Goal: Task Accomplishment & Management: Manage account settings

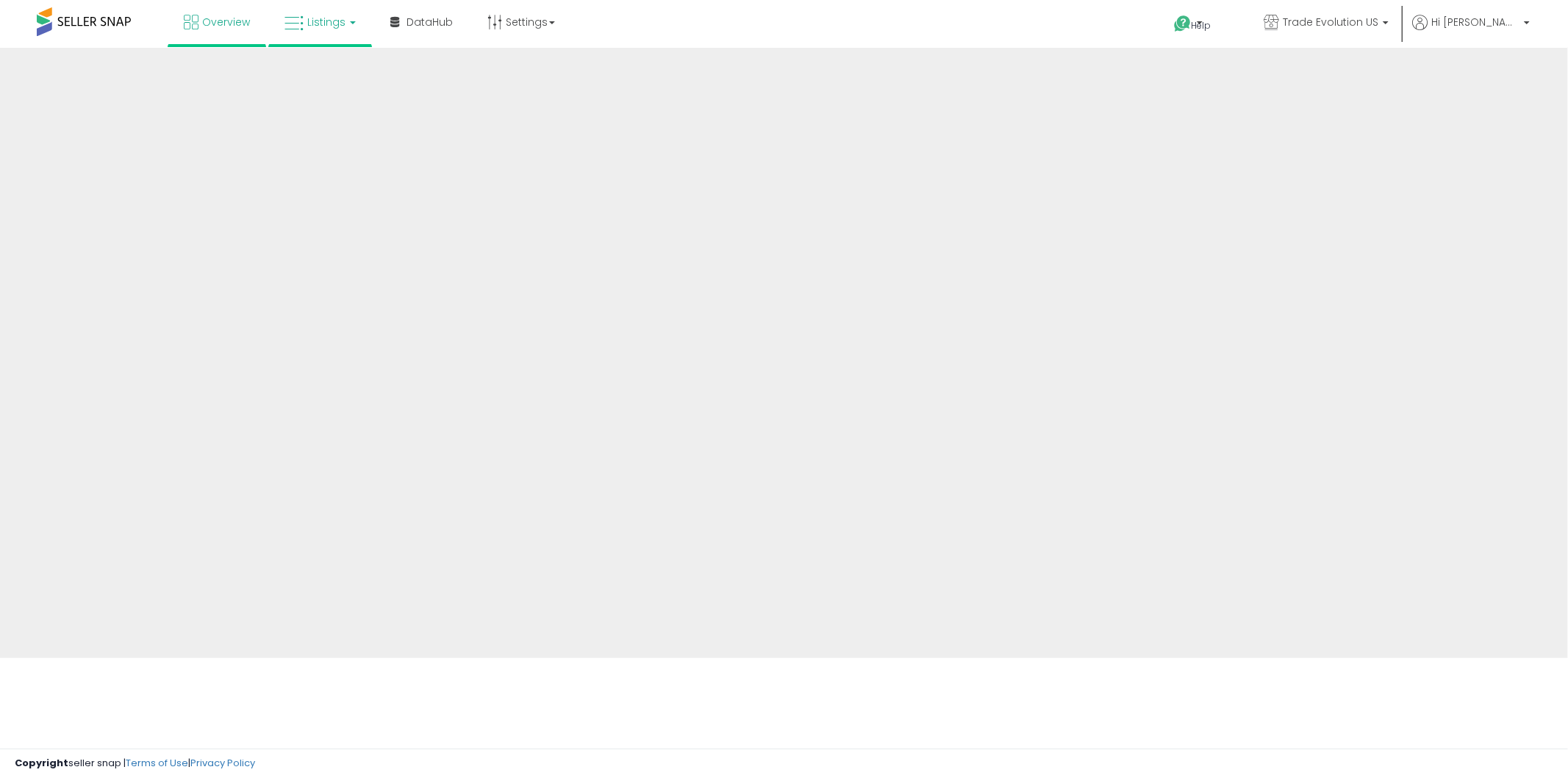
click at [322, 26] on link "Listings" at bounding box center [320, 22] width 94 height 44
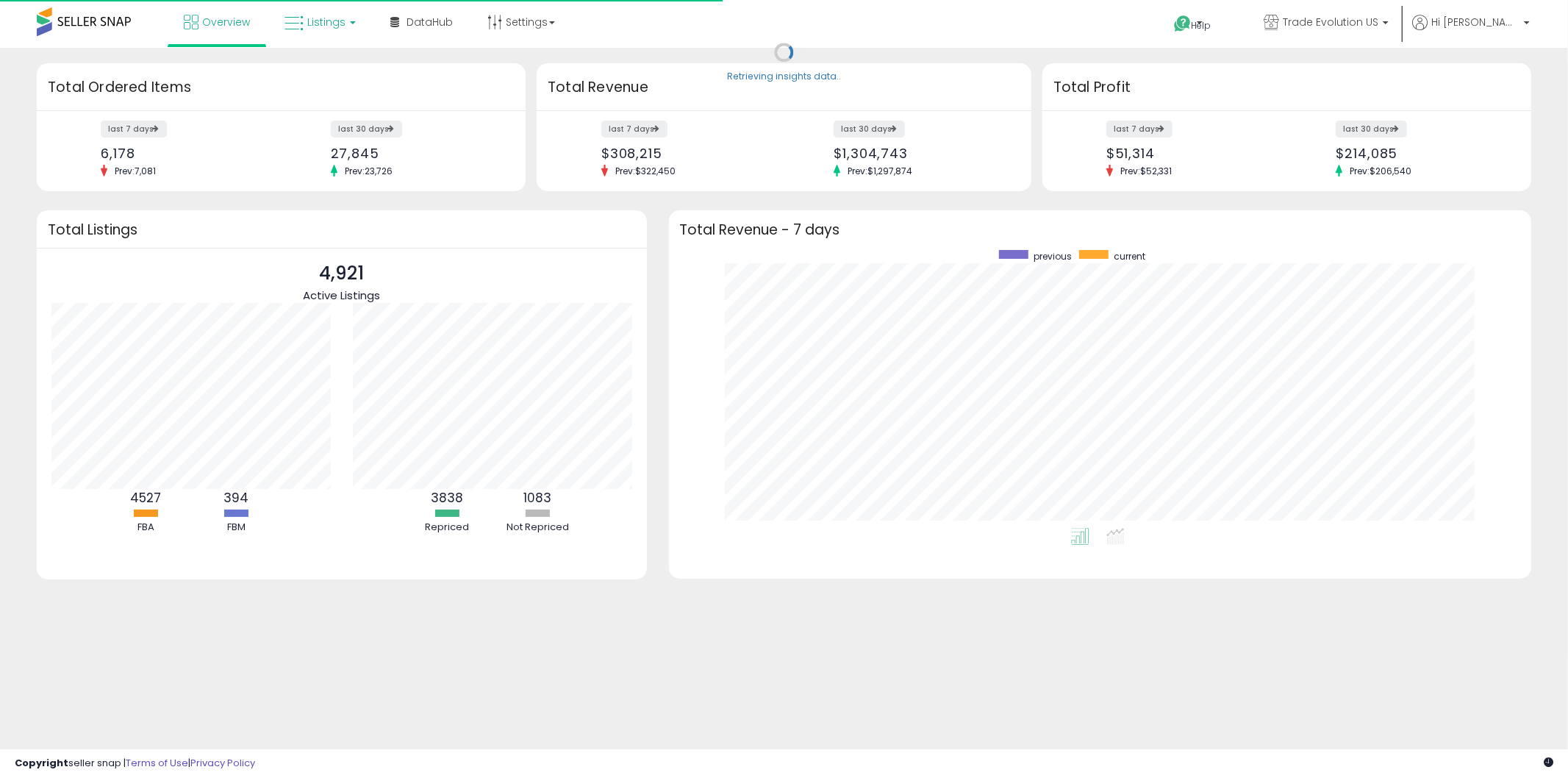
click at [304, 35] on link "Listings" at bounding box center [320, 22] width 94 height 44
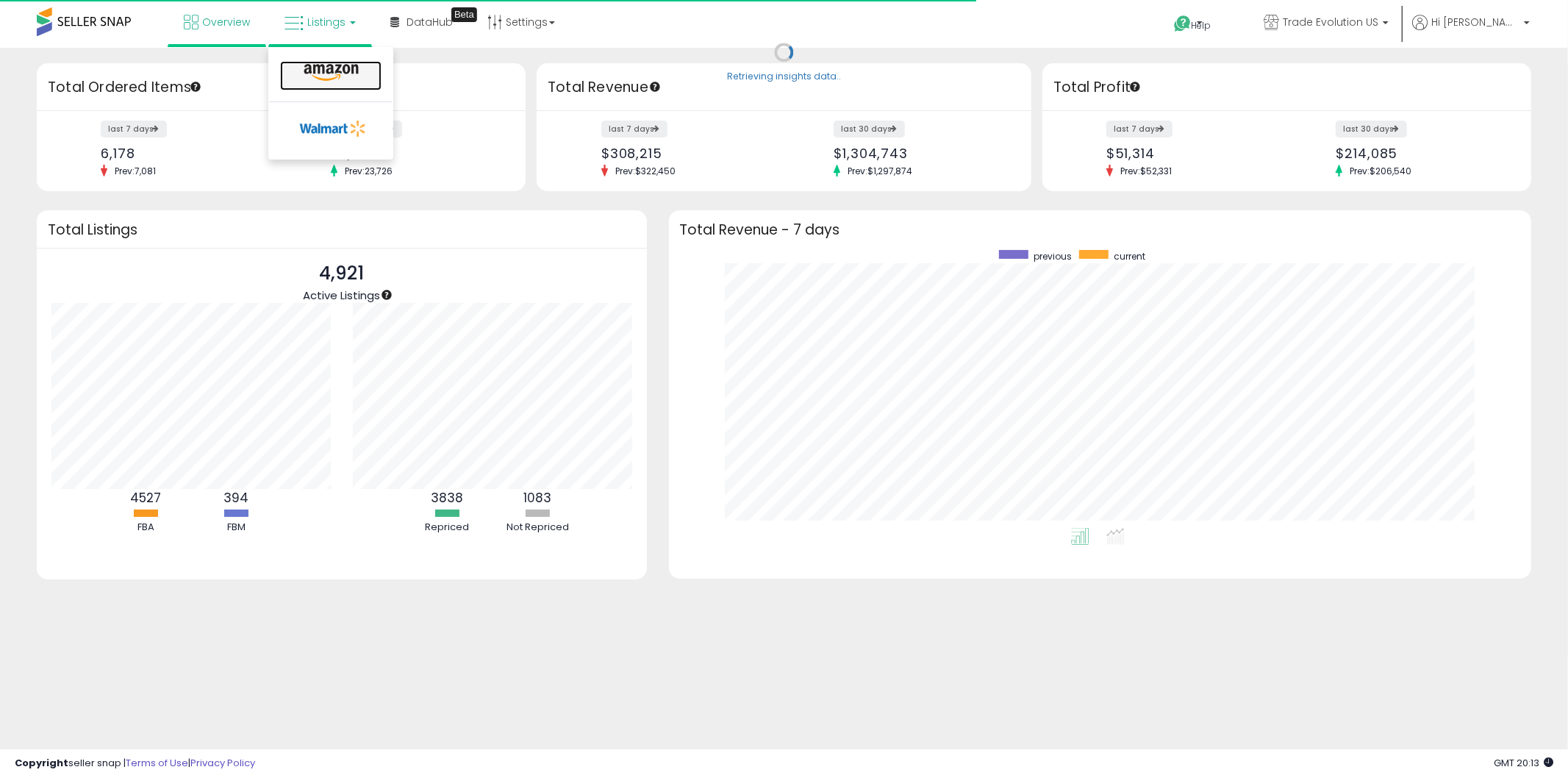
click at [312, 82] on icon at bounding box center [331, 73] width 64 height 19
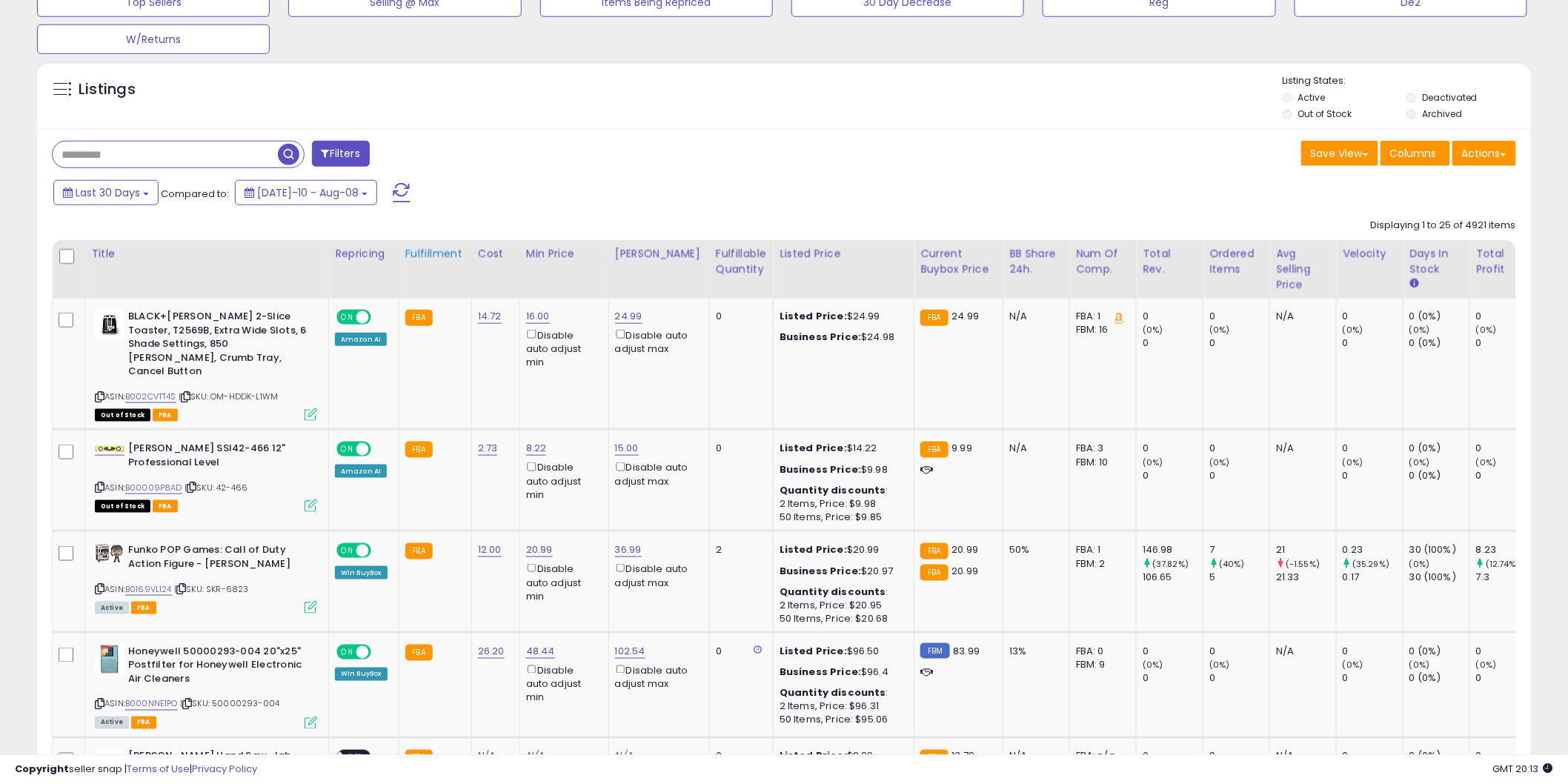
scroll to position [521, 0]
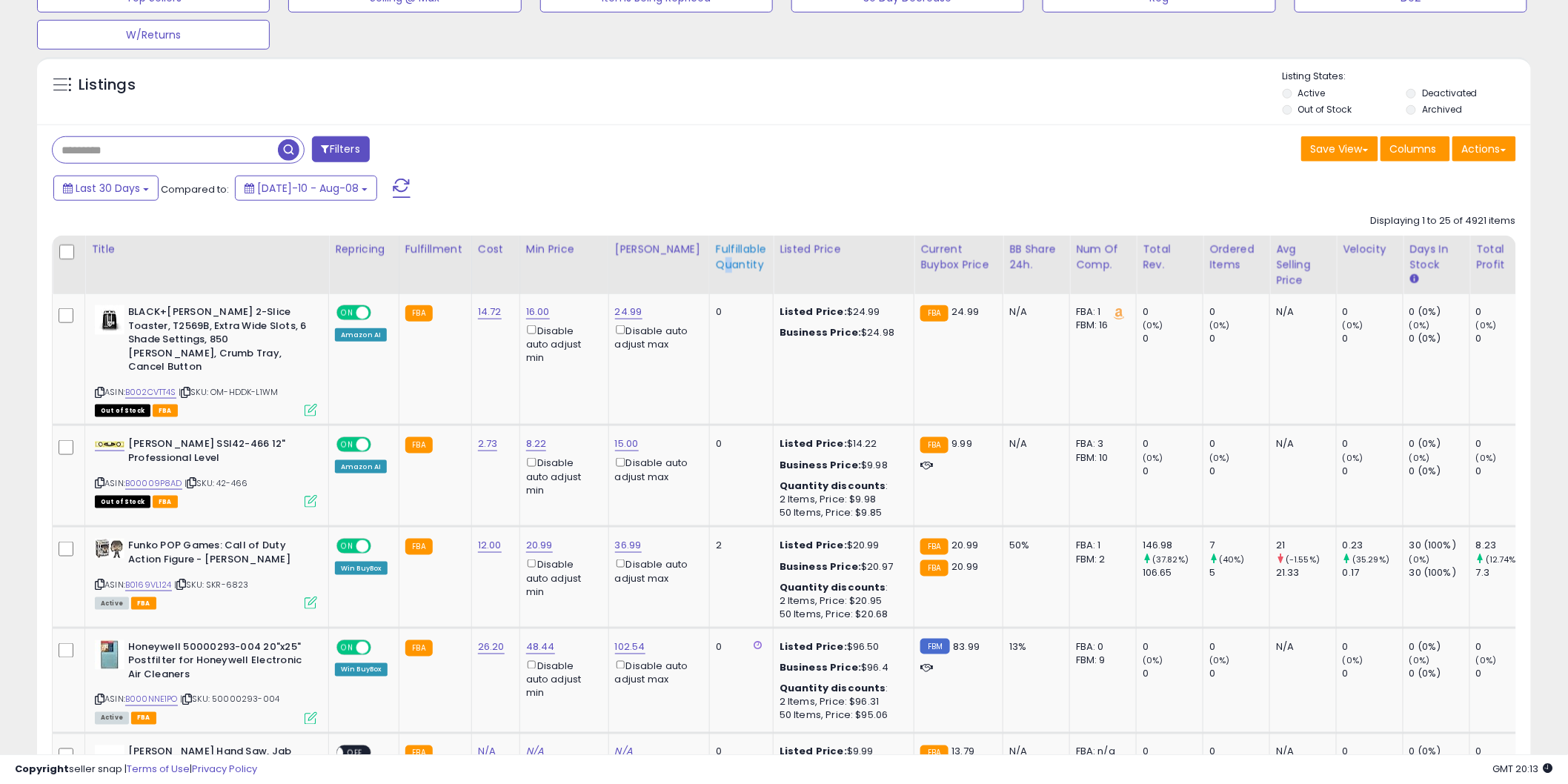
click at [713, 291] on th "Fulfillable Quantity" at bounding box center [741, 265] width 64 height 59
click at [733, 255] on div "Fulfillable Quantity" at bounding box center [741, 257] width 51 height 31
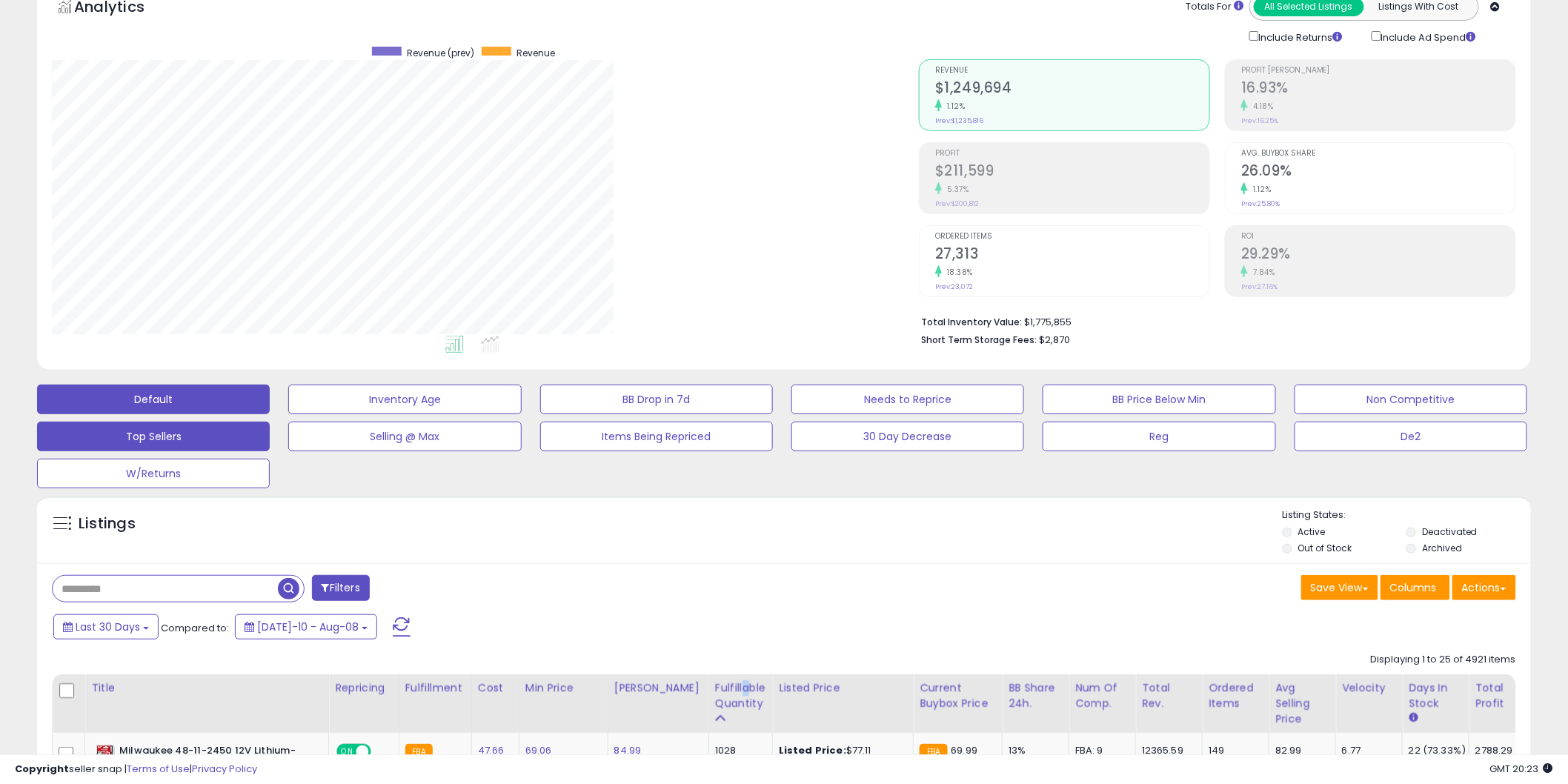
scroll to position [303, 867]
